Goal: Task Accomplishment & Management: Manage account settings

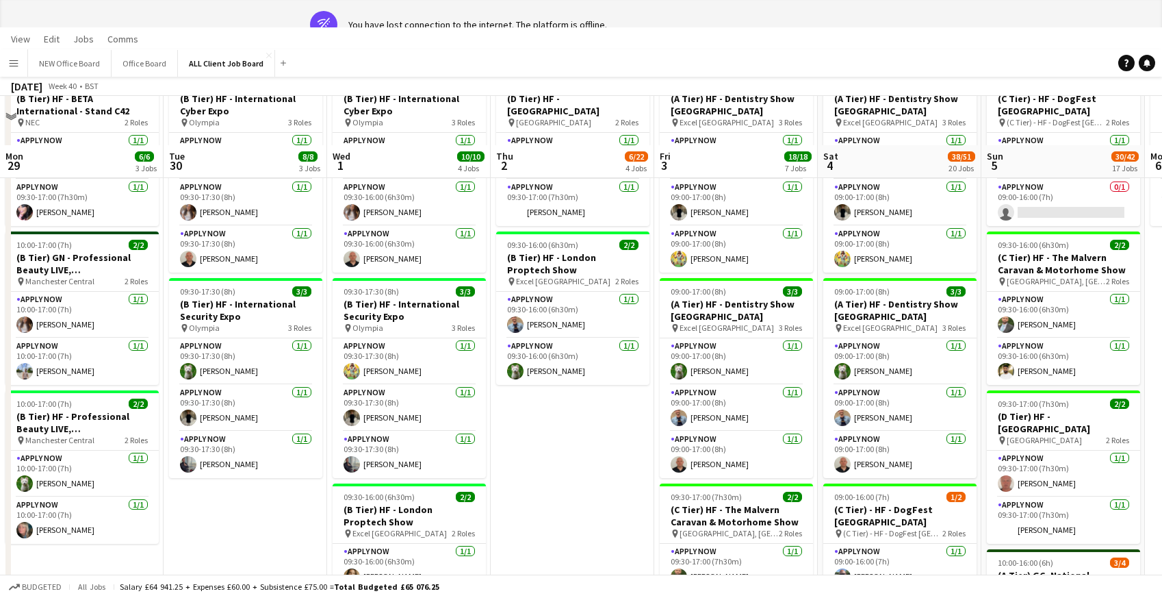
scroll to position [0, 518]
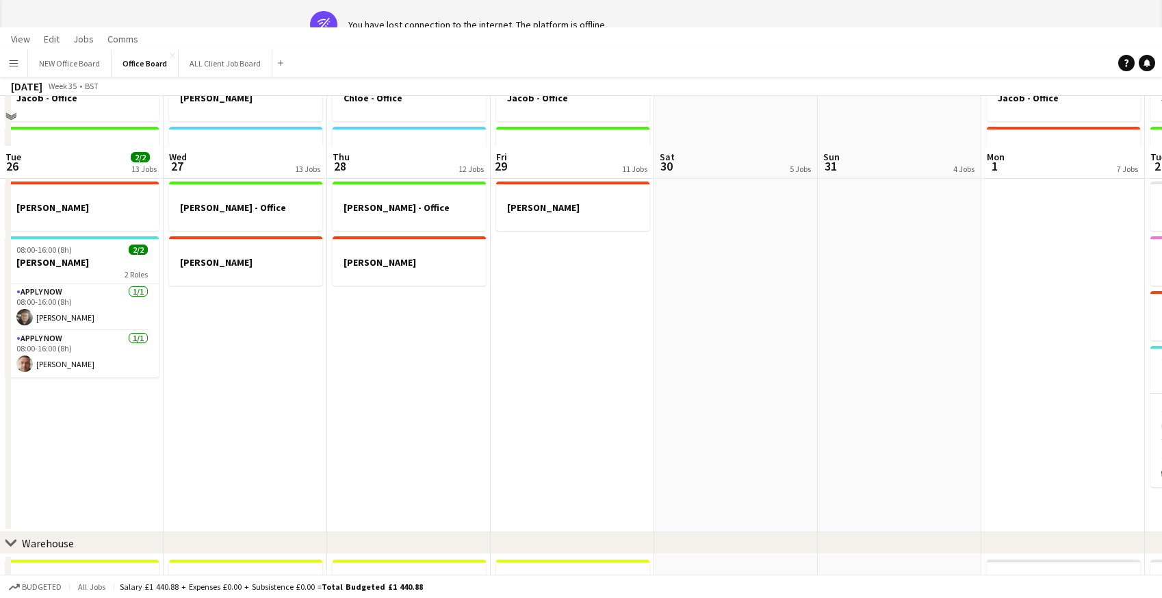
scroll to position [0, 354]
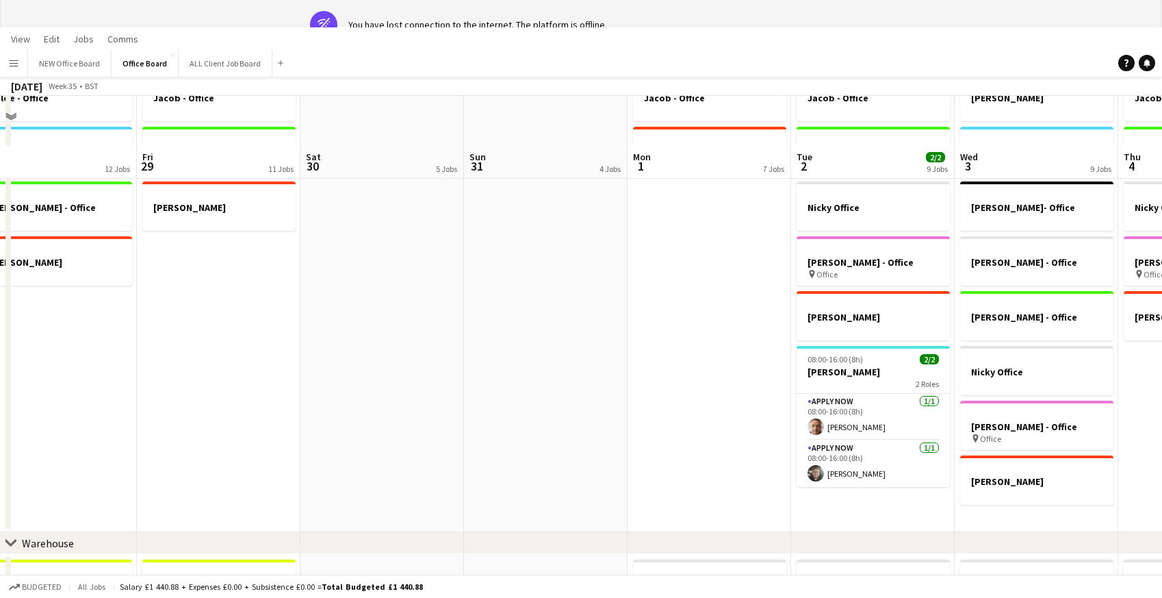
click at [13, 67] on app-icon "Menu" at bounding box center [13, 62] width 11 height 11
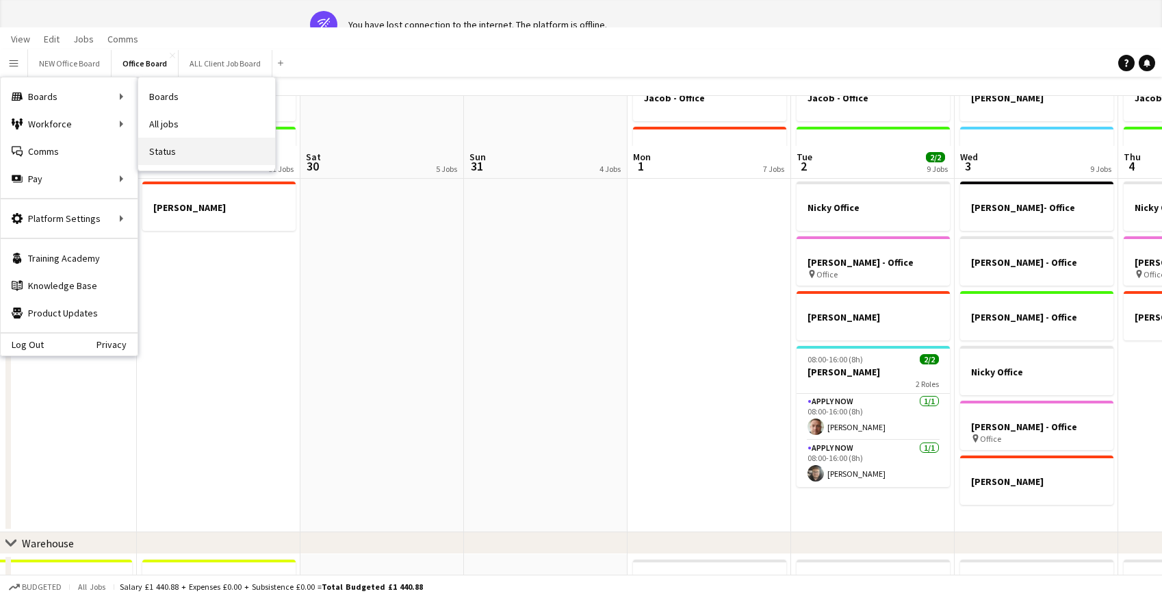
click at [203, 151] on link "Status" at bounding box center [206, 151] width 137 height 27
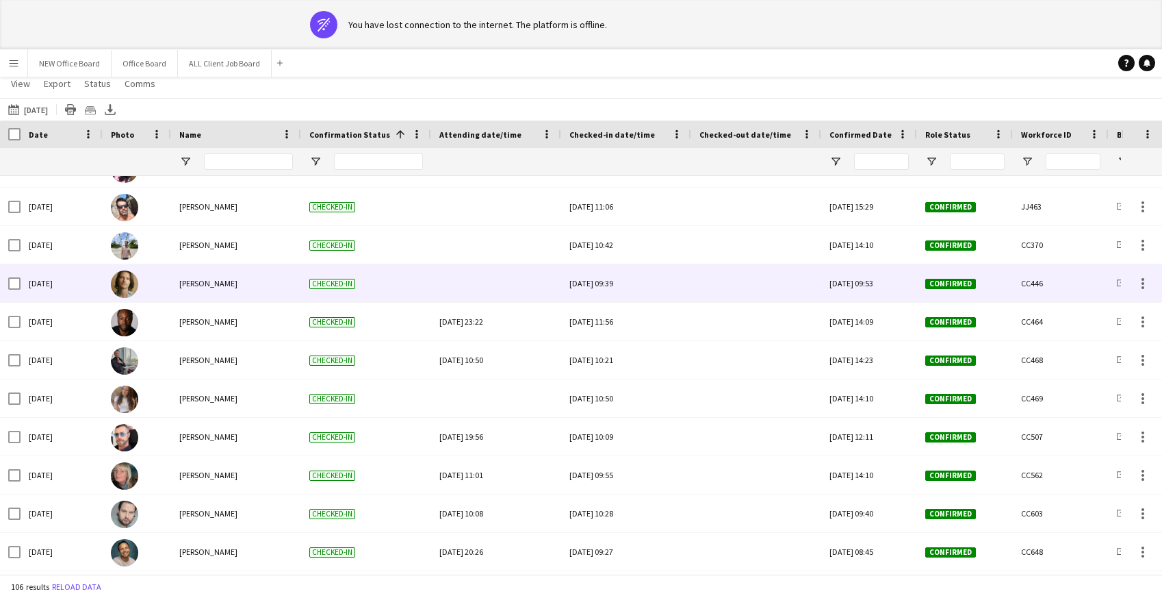
click at [740, 277] on div at bounding box center [756, 283] width 114 height 38
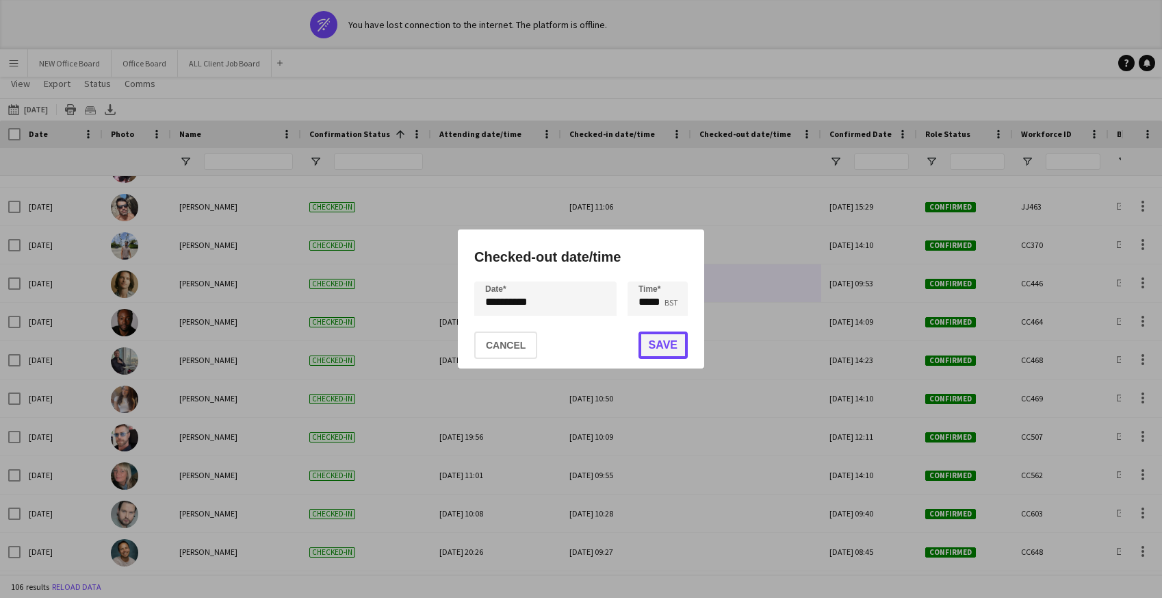
click at [653, 344] on button "Save" at bounding box center [663, 344] width 49 height 27
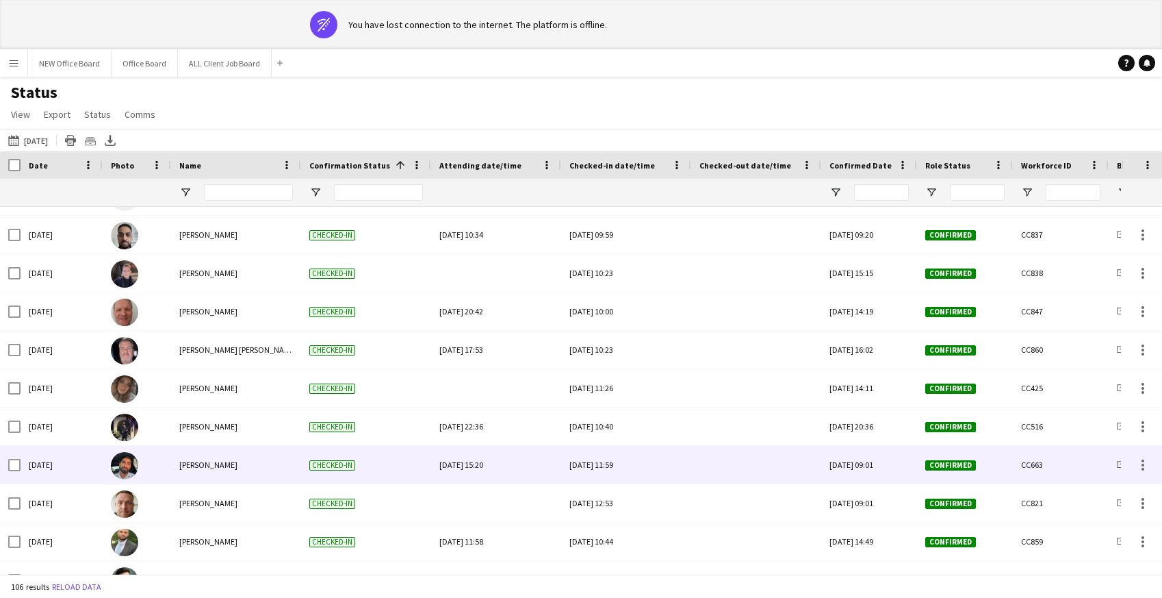
scroll to position [3506, 0]
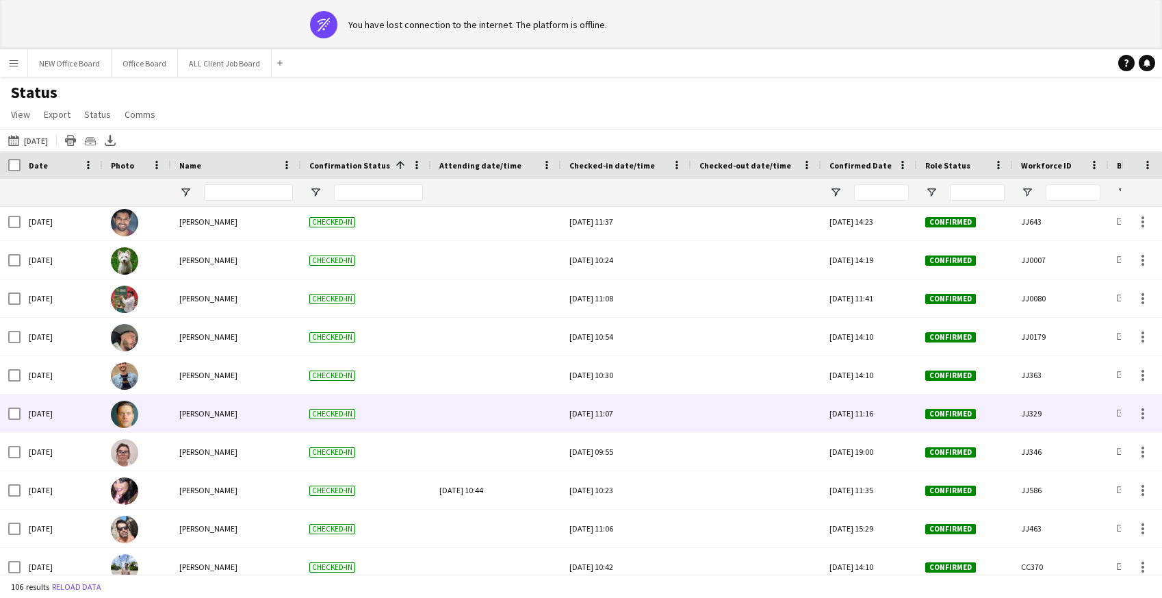
click at [743, 414] on div at bounding box center [756, 413] width 114 height 38
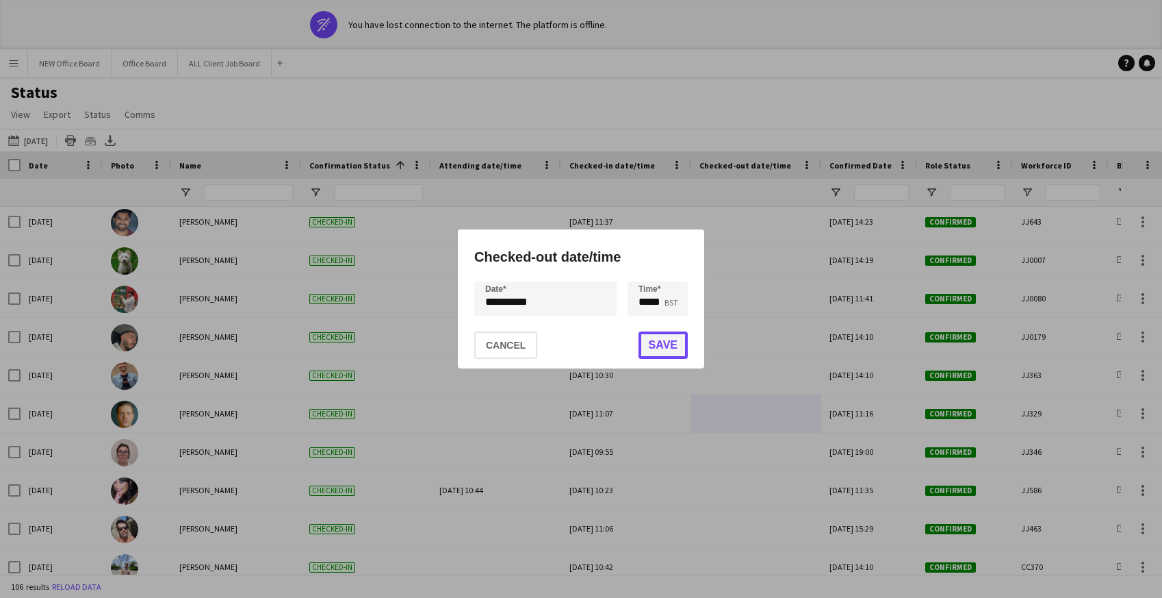
click at [656, 344] on button "Save" at bounding box center [663, 344] width 49 height 27
